Goal: Complete application form: Complete application form

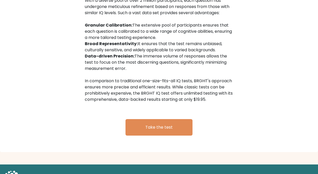
scroll to position [849, 0]
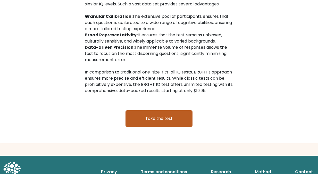
click at [154, 110] on link "Take the test" at bounding box center [158, 118] width 67 height 16
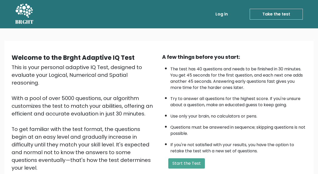
click at [277, 12] on link "Take the test" at bounding box center [275, 14] width 53 height 11
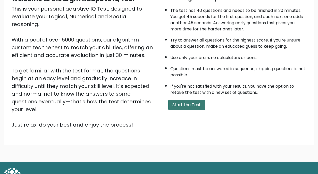
scroll to position [62, 0]
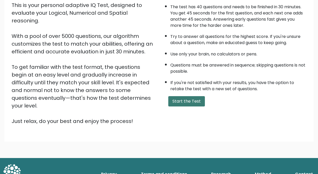
click at [183, 99] on button "Start the Test" at bounding box center [186, 101] width 37 height 10
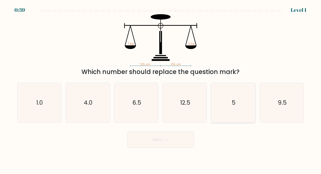
click at [232, 101] on text "5" at bounding box center [234, 102] width 4 height 8
click at [161, 88] on input "e. 5" at bounding box center [161, 87] width 0 height 1
radio input "true"
click at [159, 139] on button "Next" at bounding box center [160, 139] width 67 height 16
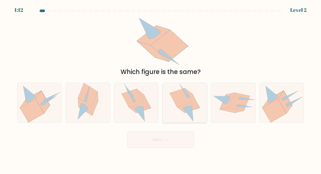
click at [184, 100] on icon at bounding box center [181, 97] width 22 height 19
click at [161, 88] on input "d." at bounding box center [161, 87] width 0 height 1
radio input "true"
click at [153, 139] on button "Next" at bounding box center [160, 139] width 67 height 16
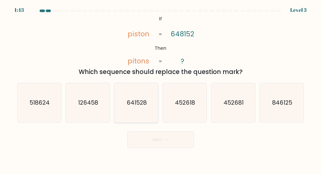
click at [137, 102] on text "641528" at bounding box center [137, 102] width 20 height 8
click at [161, 88] on input "c. 641528" at bounding box center [161, 87] width 0 height 1
radio input "true"
click at [161, 139] on button "Next" at bounding box center [160, 139] width 67 height 16
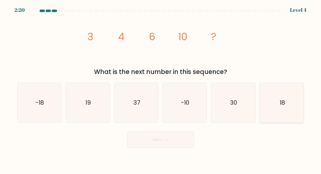
click at [284, 103] on text "18" at bounding box center [282, 102] width 5 height 8
click at [161, 88] on input "f. 18" at bounding box center [161, 87] width 0 height 1
radio input "true"
click at [157, 137] on button "Next" at bounding box center [160, 139] width 67 height 16
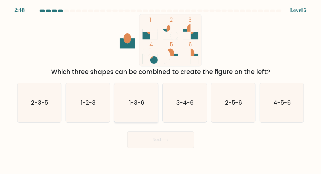
click at [140, 100] on text "1-3-6" at bounding box center [136, 102] width 15 height 8
click at [161, 88] on input "c. 1-3-6" at bounding box center [161, 87] width 0 height 1
radio input "true"
click at [162, 138] on button "Next" at bounding box center [160, 139] width 67 height 16
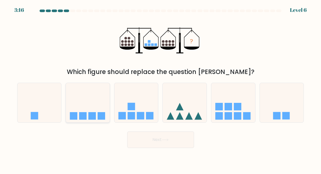
click at [92, 107] on icon at bounding box center [88, 102] width 44 height 36
click at [161, 88] on input "b." at bounding box center [161, 87] width 0 height 1
radio input "true"
click at [158, 140] on button "Next" at bounding box center [160, 139] width 67 height 16
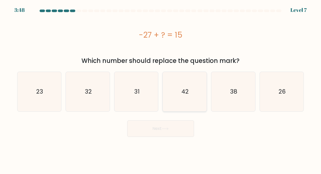
click at [187, 90] on text "42" at bounding box center [185, 91] width 7 height 8
click at [161, 88] on input "d. 42" at bounding box center [161, 87] width 0 height 1
radio input "true"
click at [160, 125] on button "Next" at bounding box center [160, 128] width 67 height 16
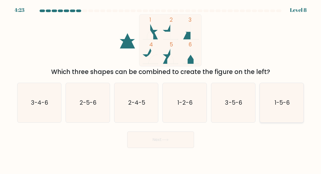
click at [282, 101] on text "1-5-6" at bounding box center [282, 102] width 15 height 8
click at [161, 88] on input "f. 1-5-6" at bounding box center [161, 87] width 0 height 1
radio input "true"
click at [156, 137] on button "Next" at bounding box center [160, 139] width 67 height 16
